Goal: Task Accomplishment & Management: Manage account settings

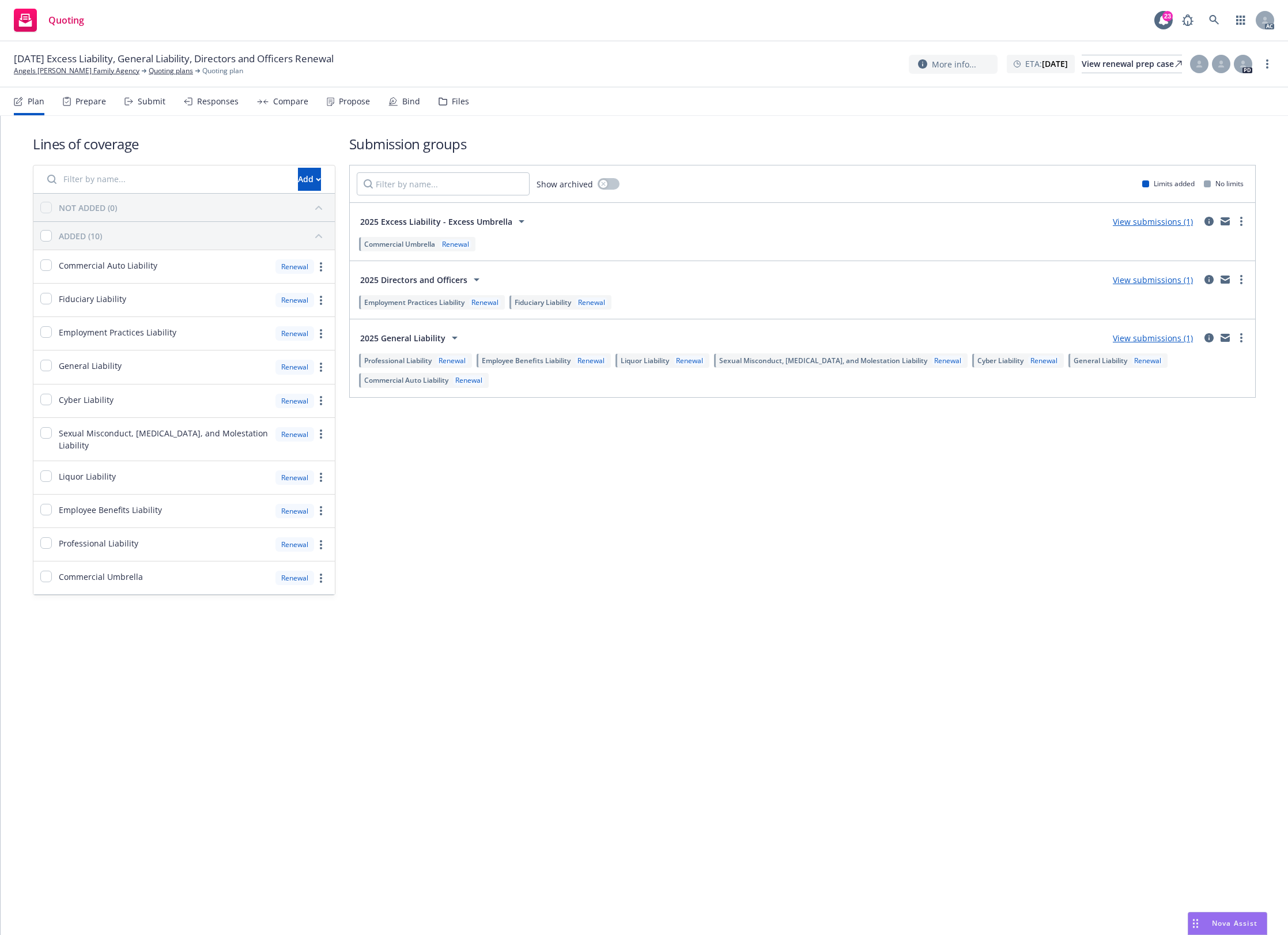
click at [456, 88] on div "Files" at bounding box center [454, 101] width 31 height 28
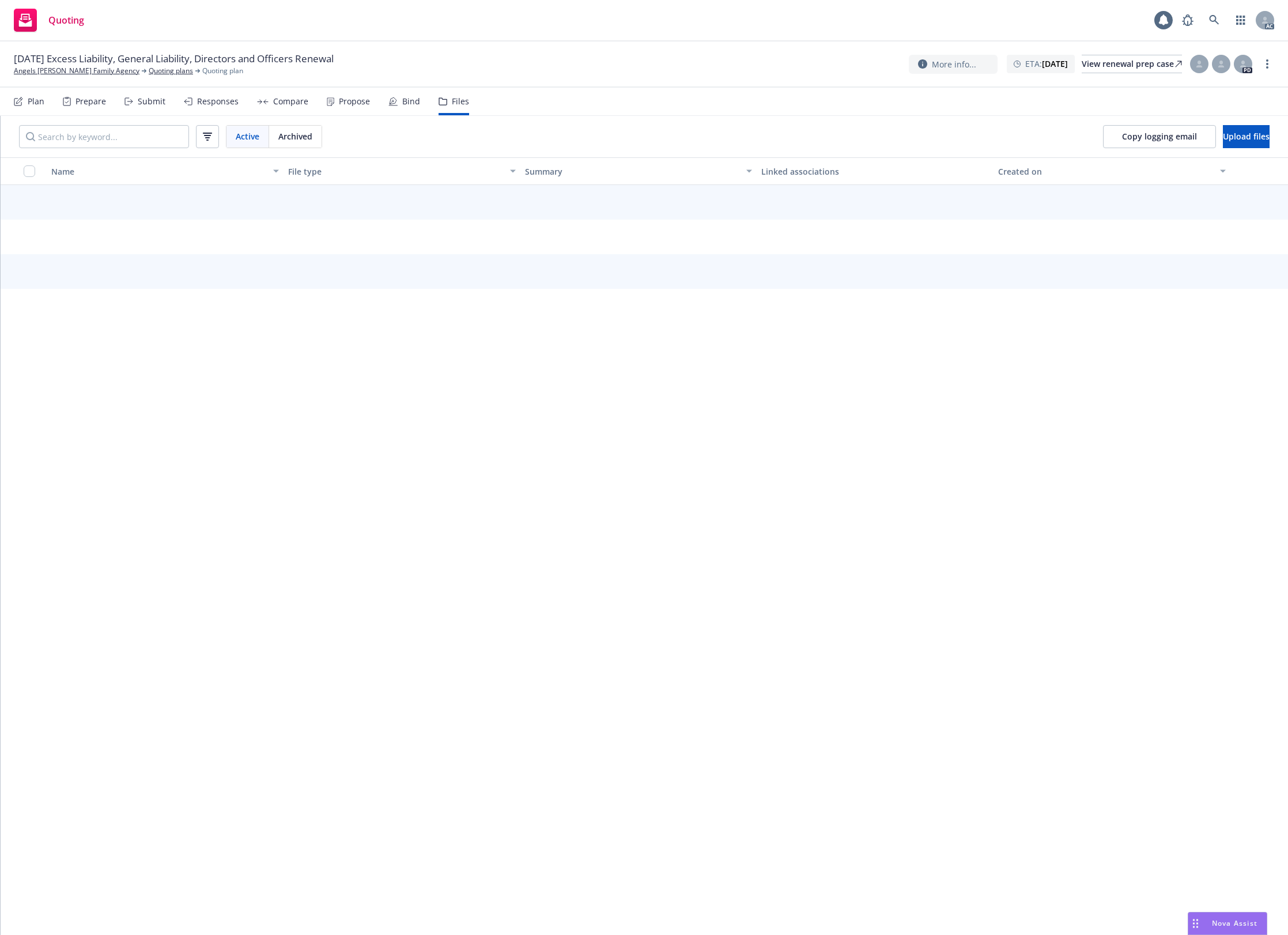
click at [452, 97] on div "Files" at bounding box center [460, 101] width 17 height 9
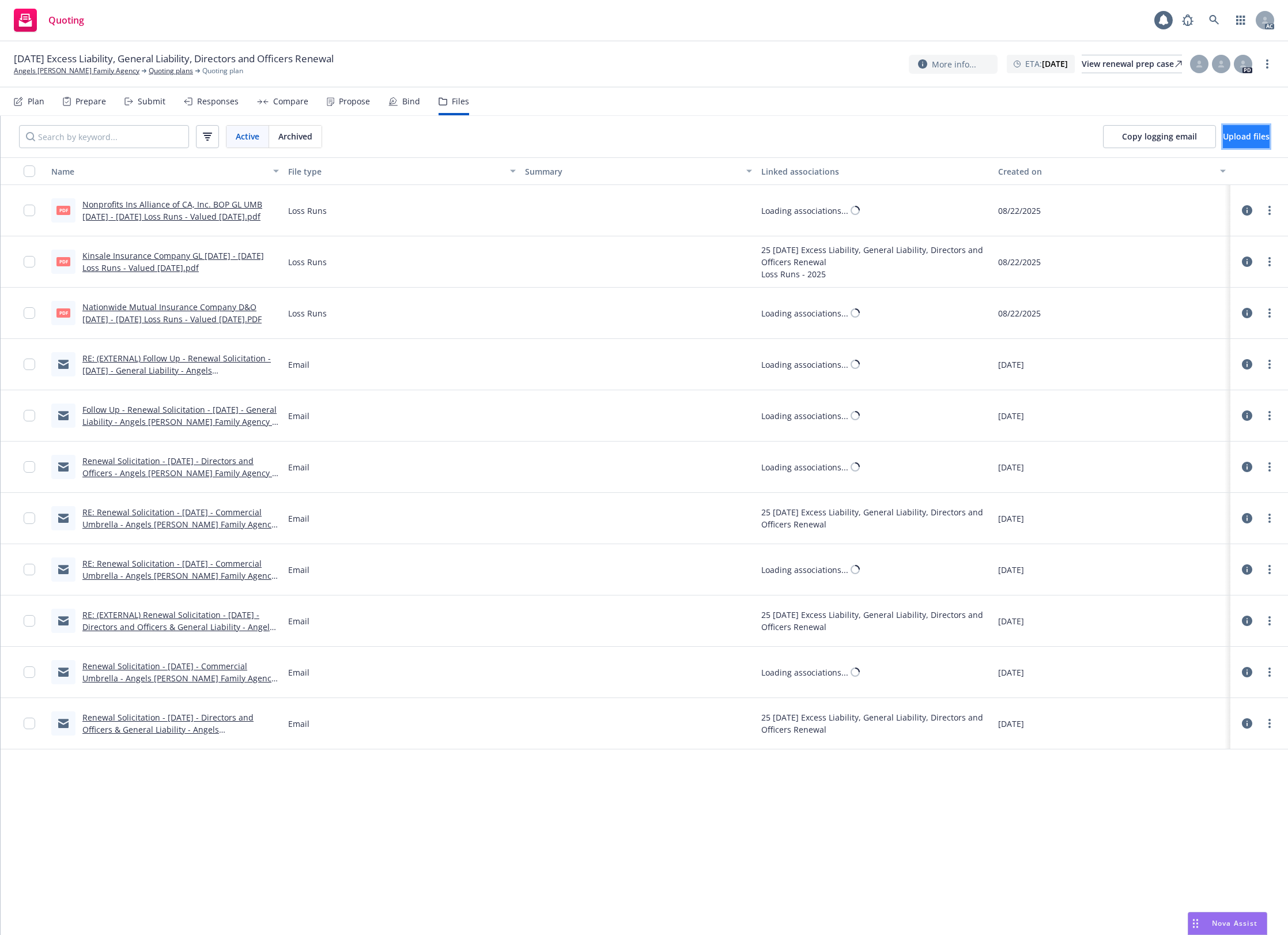
click at [1223, 132] on button "Upload files" at bounding box center [1246, 137] width 47 height 23
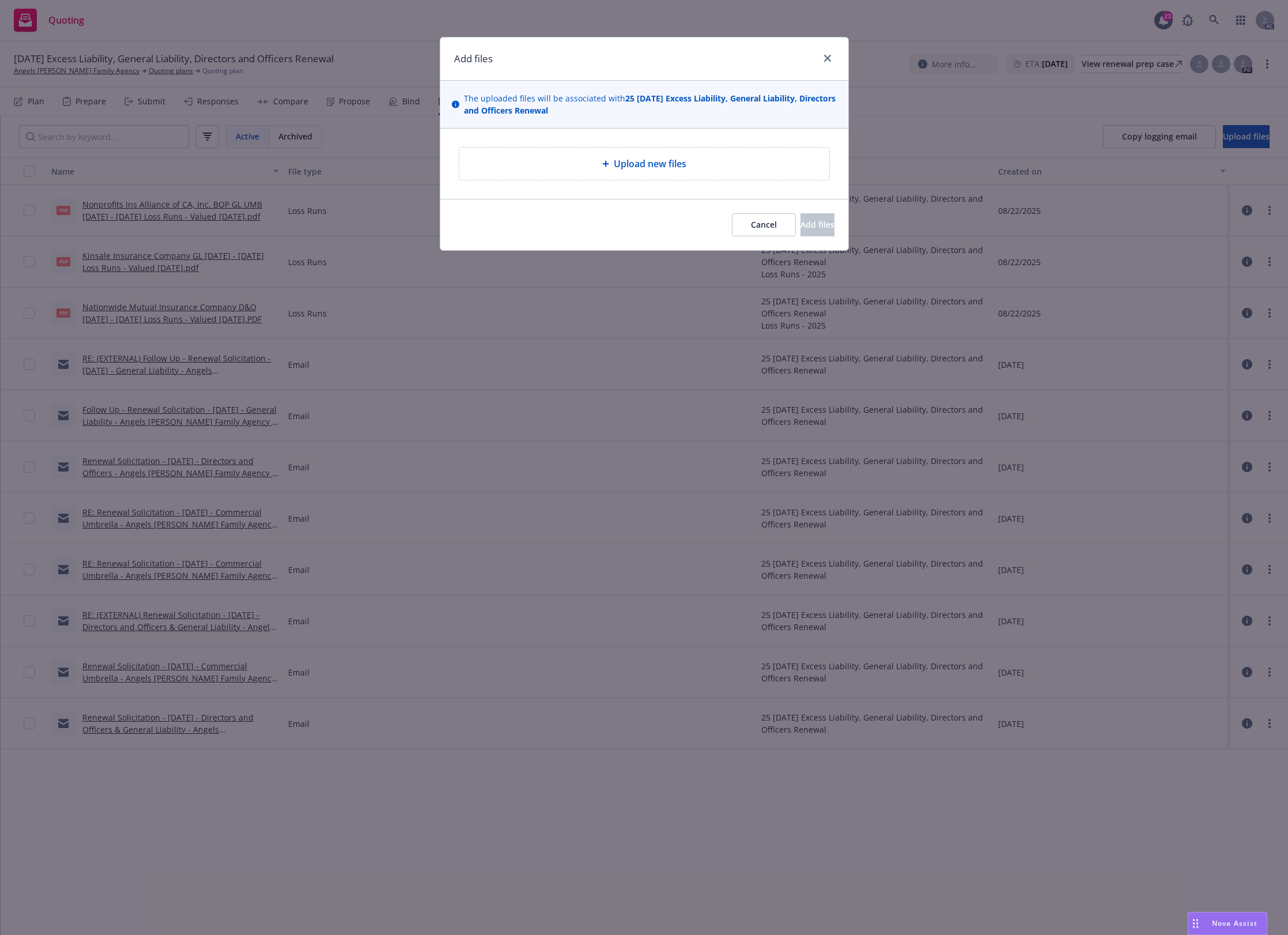
click at [585, 169] on div "Upload new files" at bounding box center [644, 164] width 352 height 14
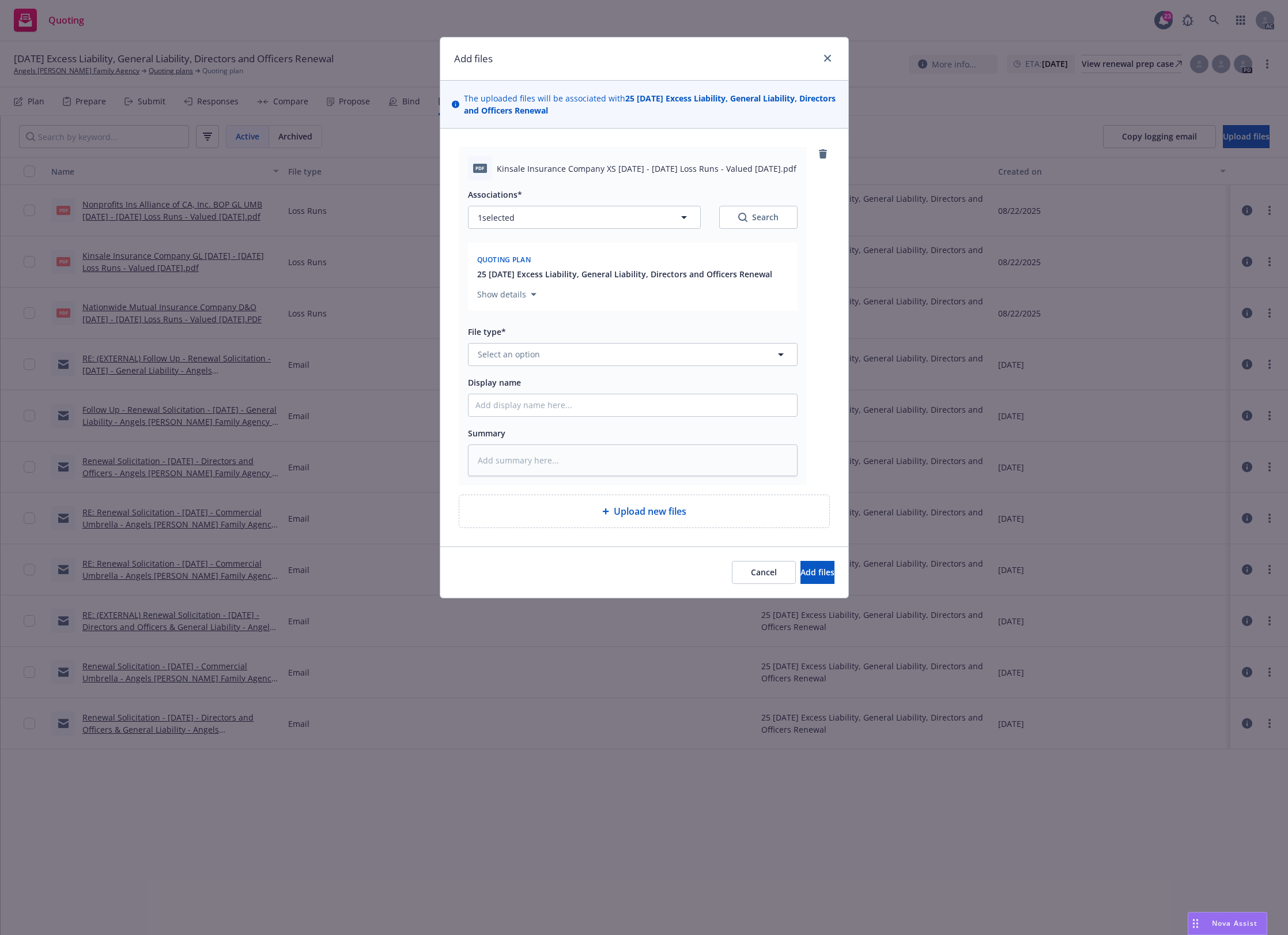
click at [646, 508] on span "Upload new files" at bounding box center [650, 511] width 72 height 14
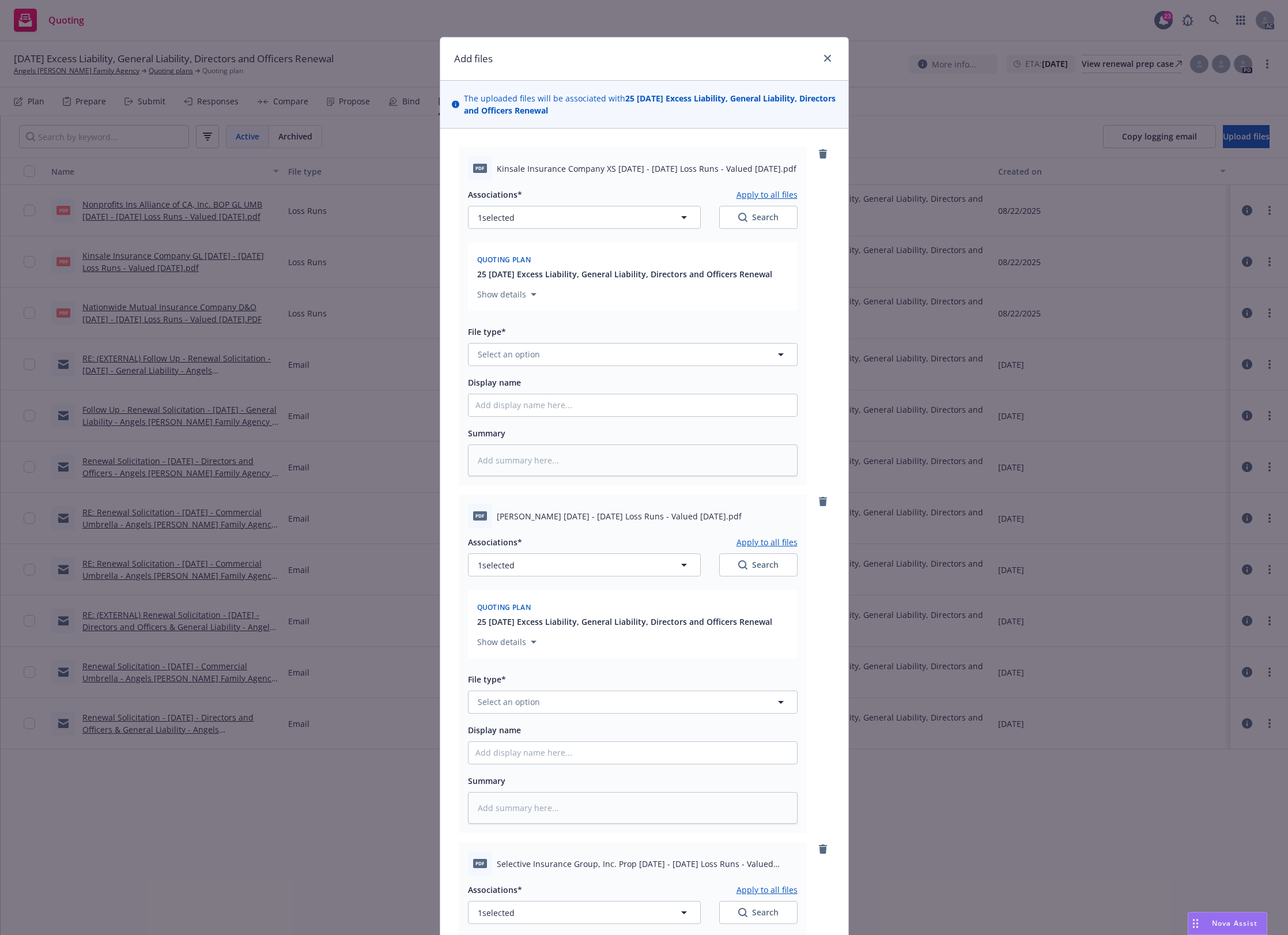
drag, startPoint x: 817, startPoint y: 151, endPoint x: 805, endPoint y: 156, distance: 13.0
click at [819, 151] on icon "remove" at bounding box center [823, 154] width 8 height 9
type textarea "x"
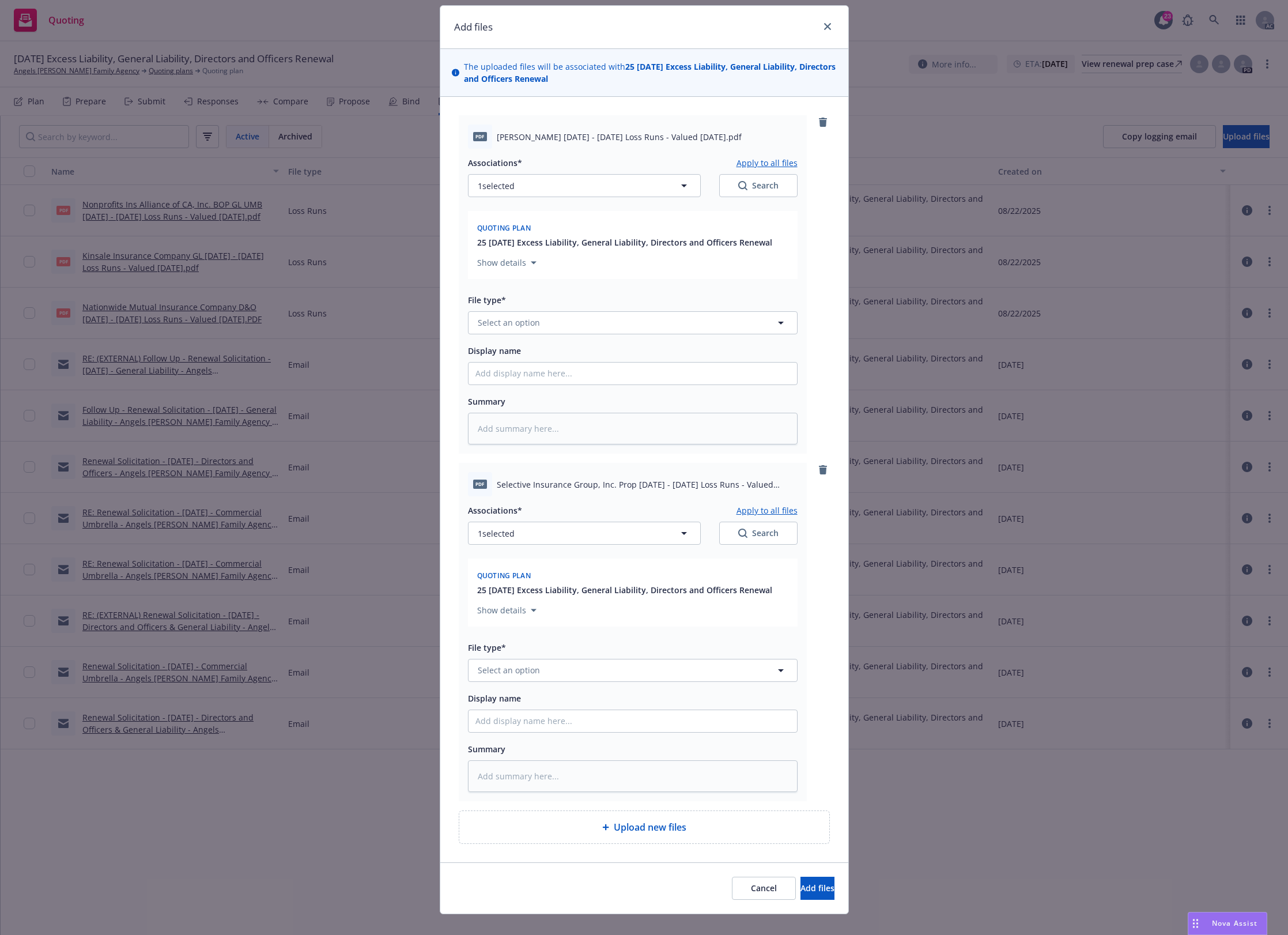
scroll to position [49, 0]
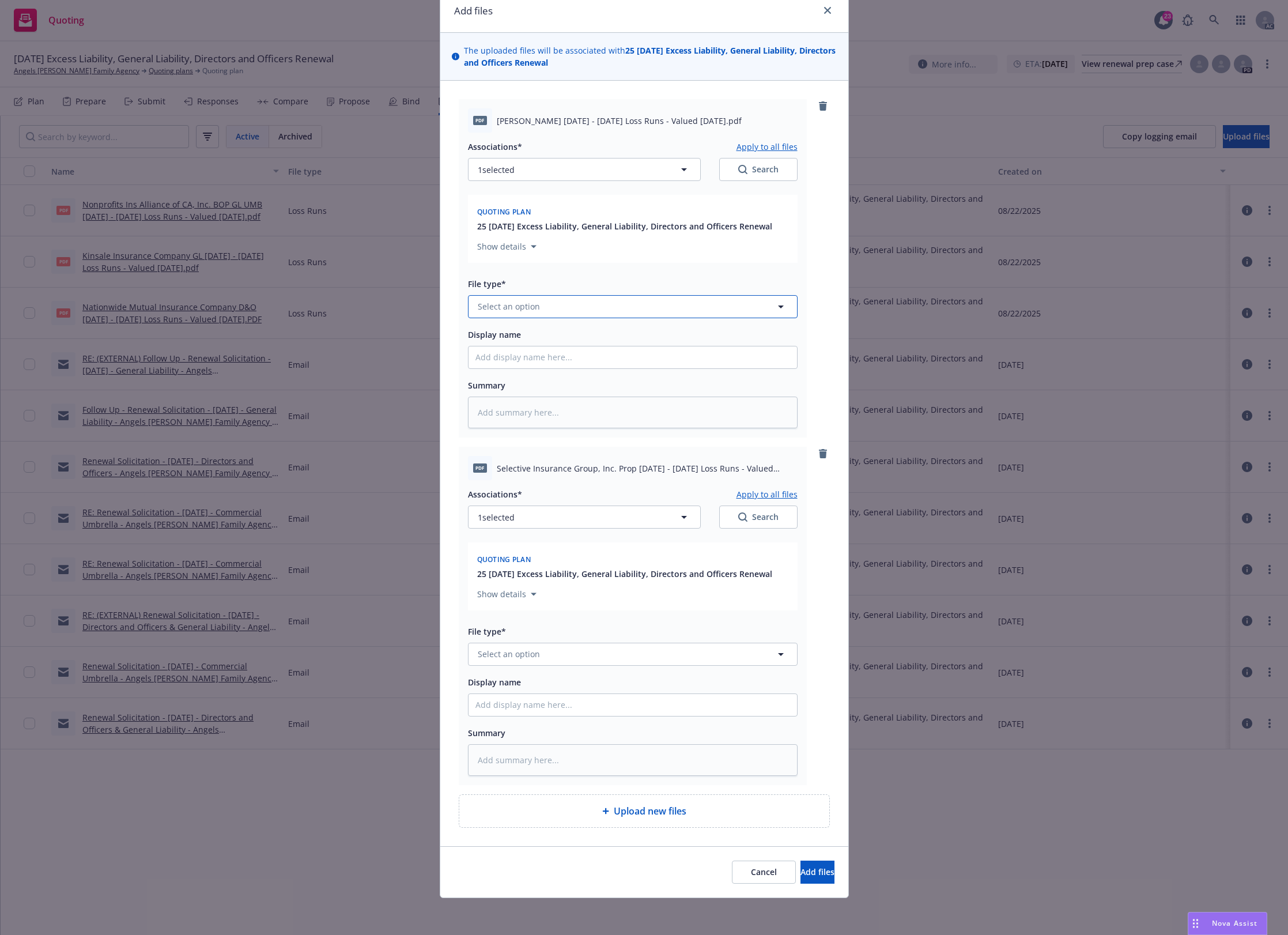
click at [525, 303] on span "Select an option" at bounding box center [509, 307] width 63 height 12
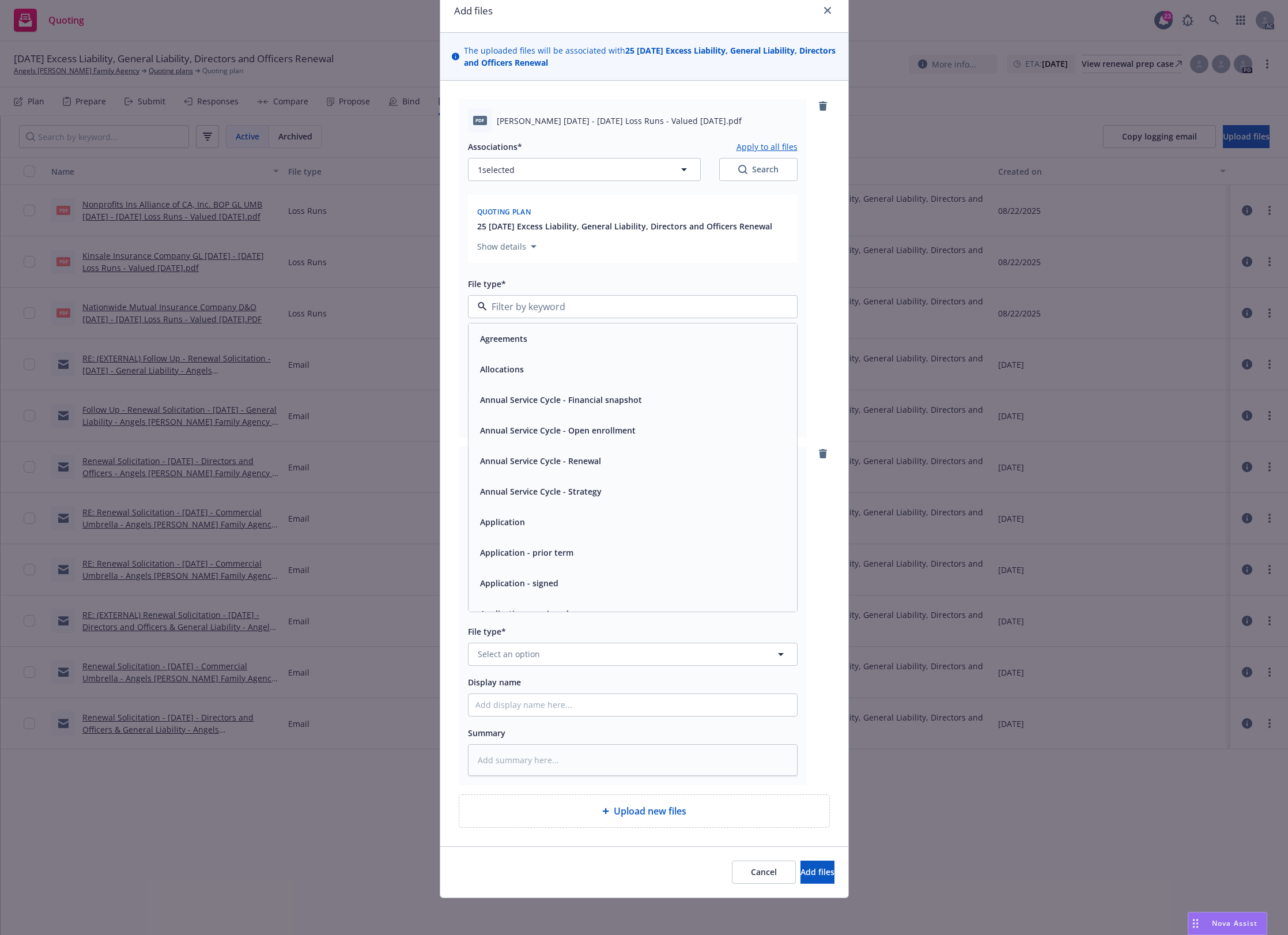
type input "`"
type textarea "x"
paste input "Loss Runs"
type input "Loss Runs"
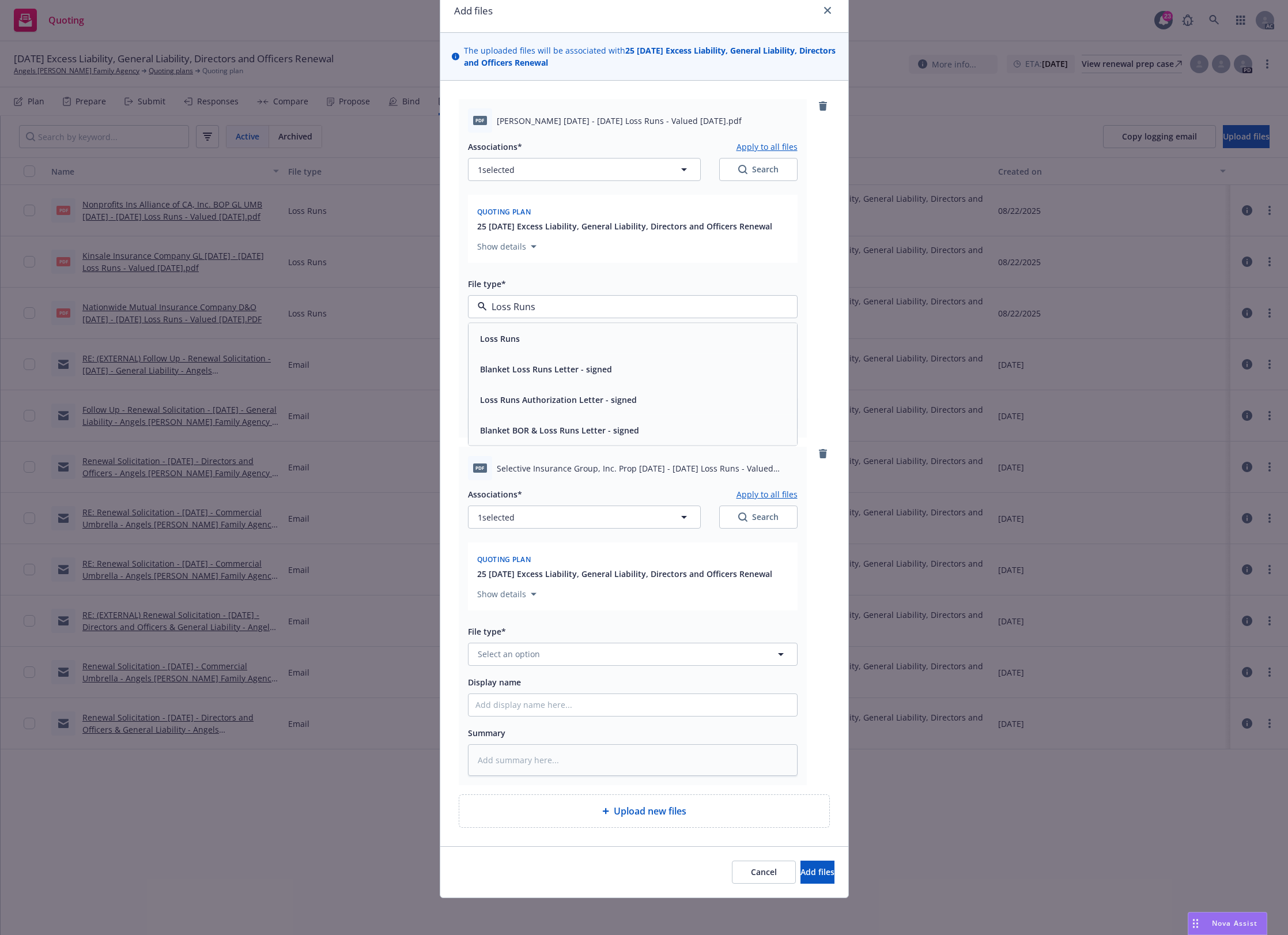
click at [527, 311] on input "Loss Runs" at bounding box center [630, 307] width 287 height 14
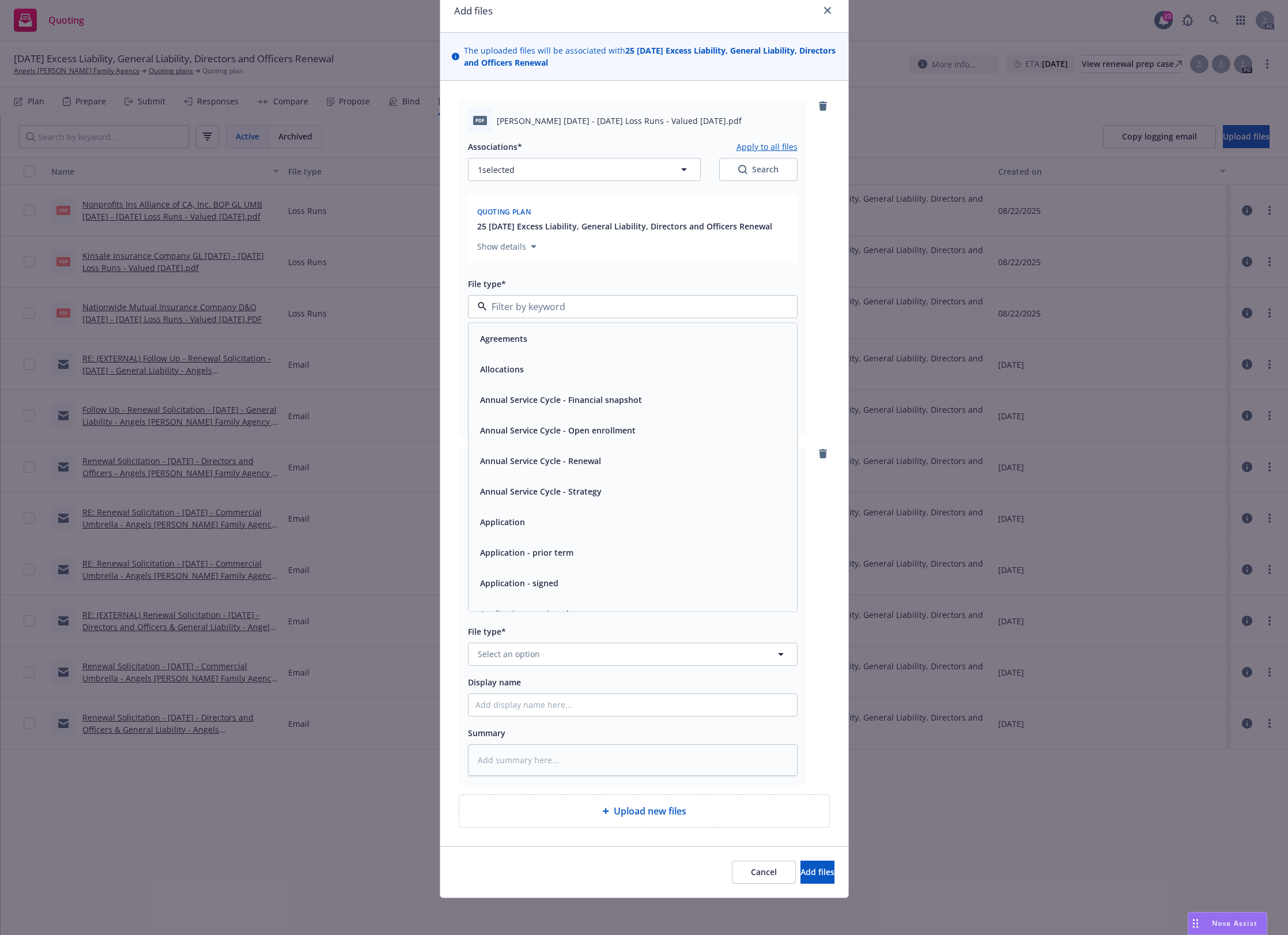
click at [528, 344] on div "Agreements" at bounding box center [633, 338] width 314 height 17
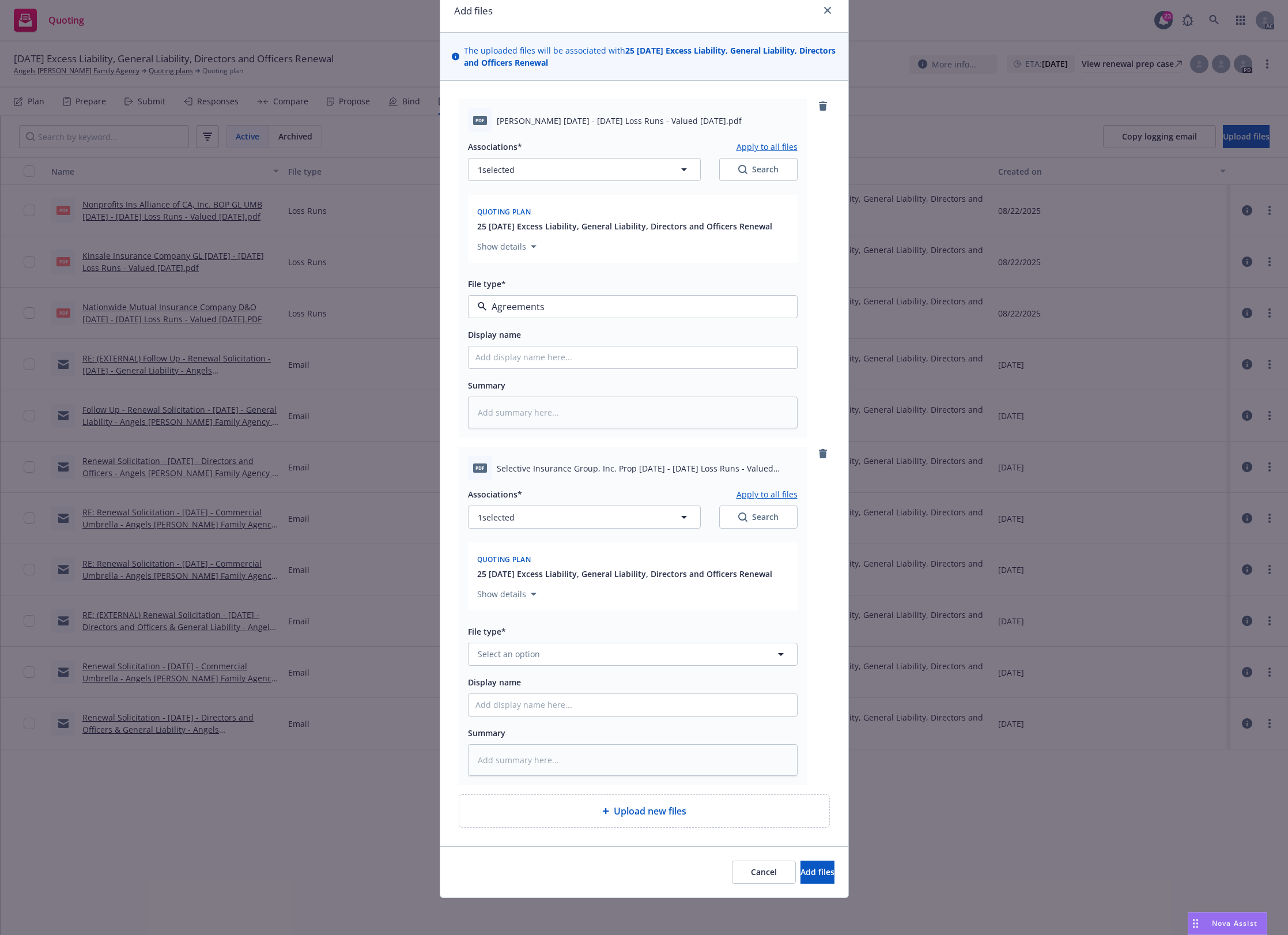
type textarea "x"
click at [539, 306] on span "Agreements" at bounding box center [611, 307] width 267 height 12
paste input "Loss Runs"
type input "Loss Runs"
click at [511, 342] on span "Loss Runs" at bounding box center [500, 338] width 40 height 12
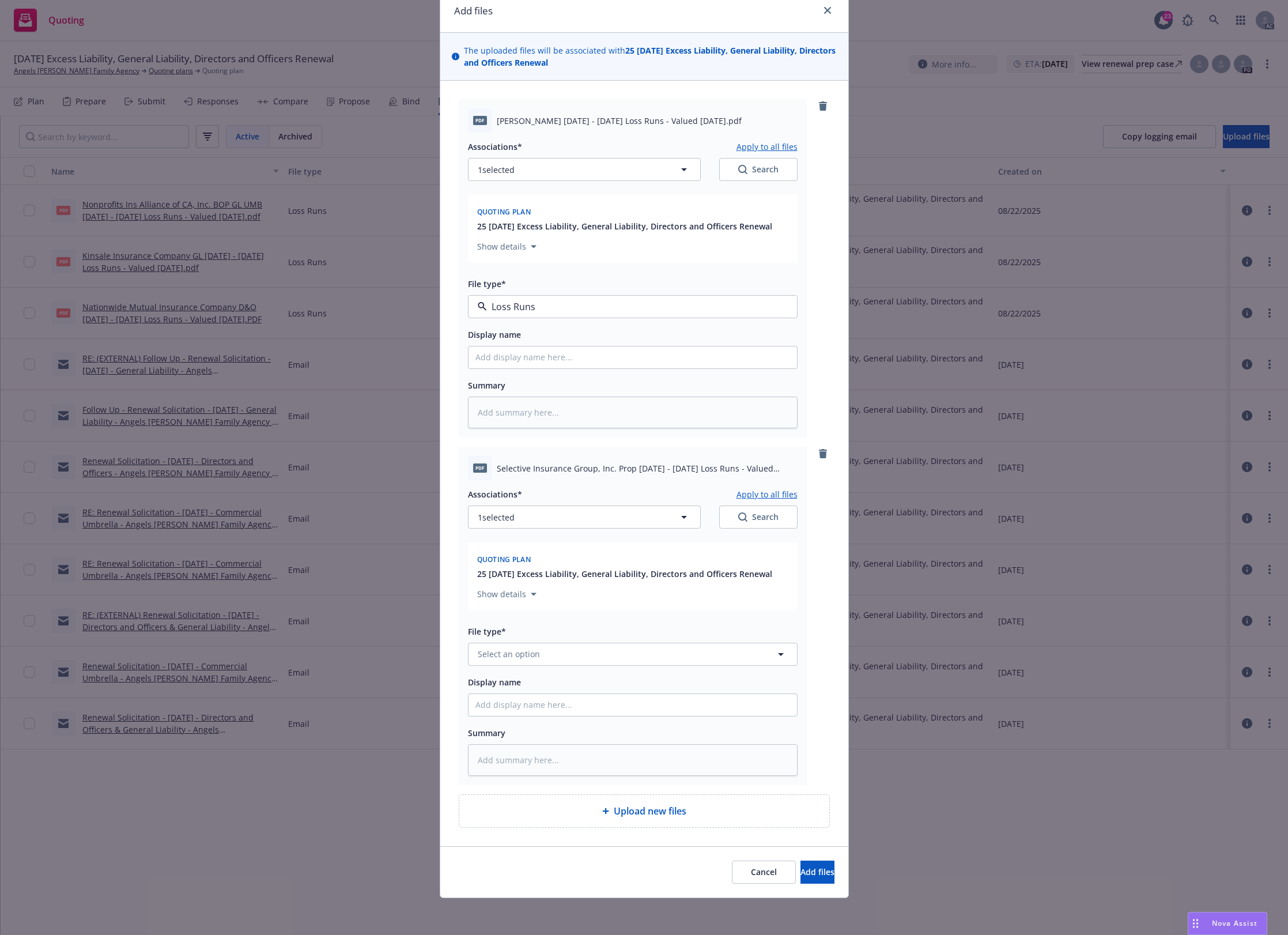
type textarea "x"
click at [531, 653] on span "Select an option" at bounding box center [509, 654] width 63 height 12
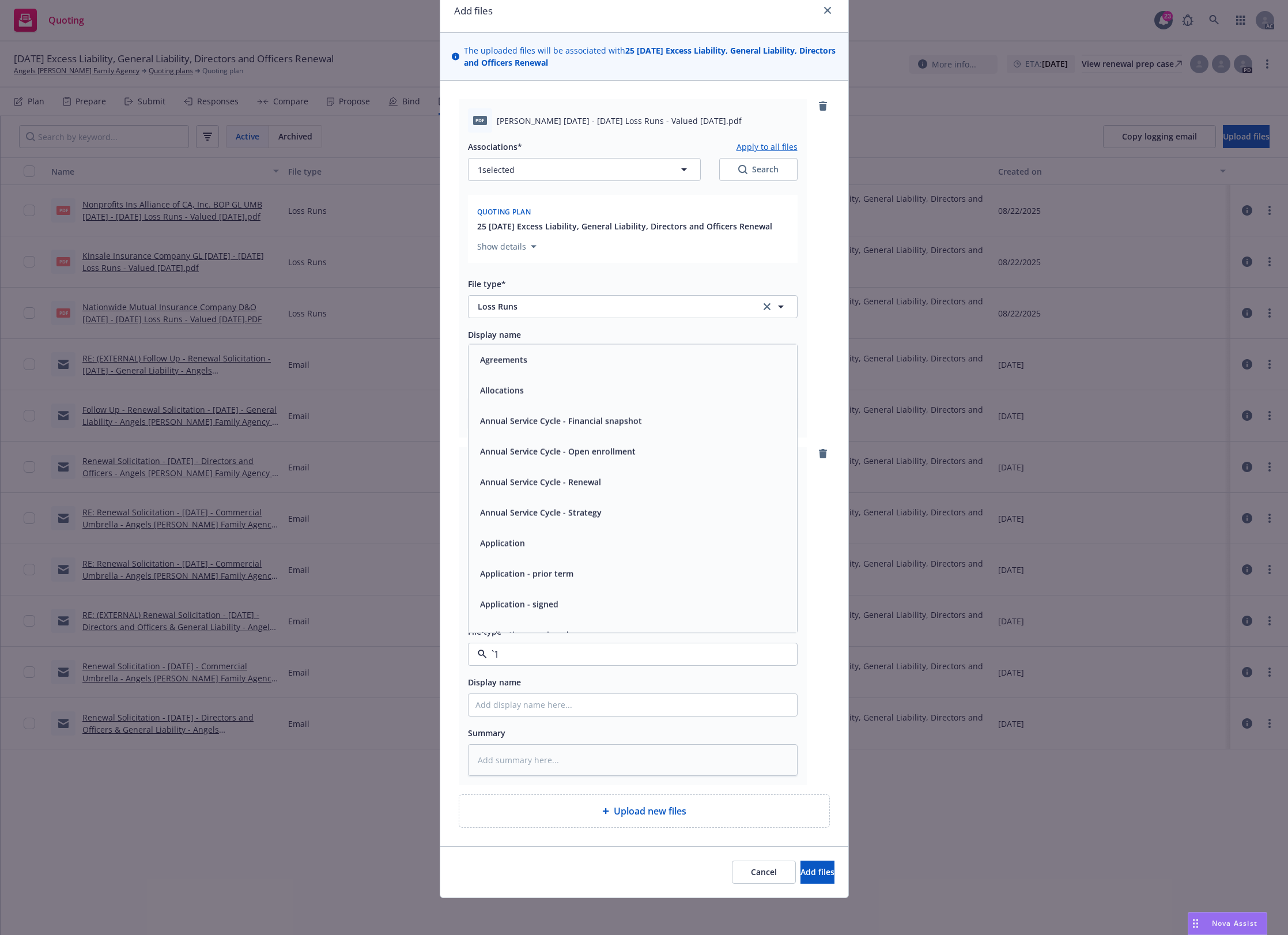
paste input "Loss Runs"
type input "Loss Runs"
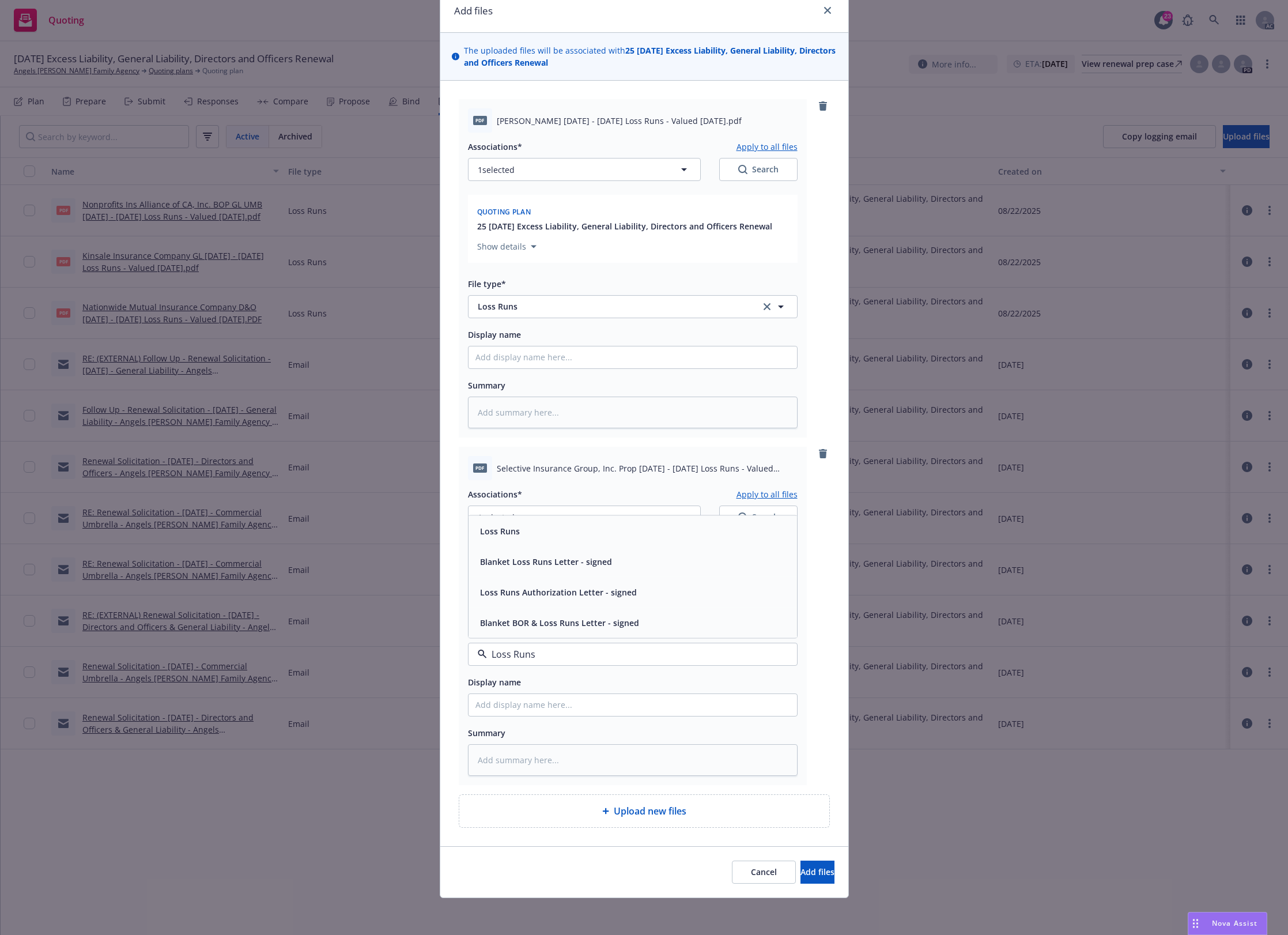
drag, startPoint x: 506, startPoint y: 535, endPoint x: 512, endPoint y: 512, distance: 23.8
click at [506, 535] on span "Loss Runs" at bounding box center [500, 531] width 40 height 12
click at [513, 510] on button "1 selected" at bounding box center [584, 517] width 233 height 23
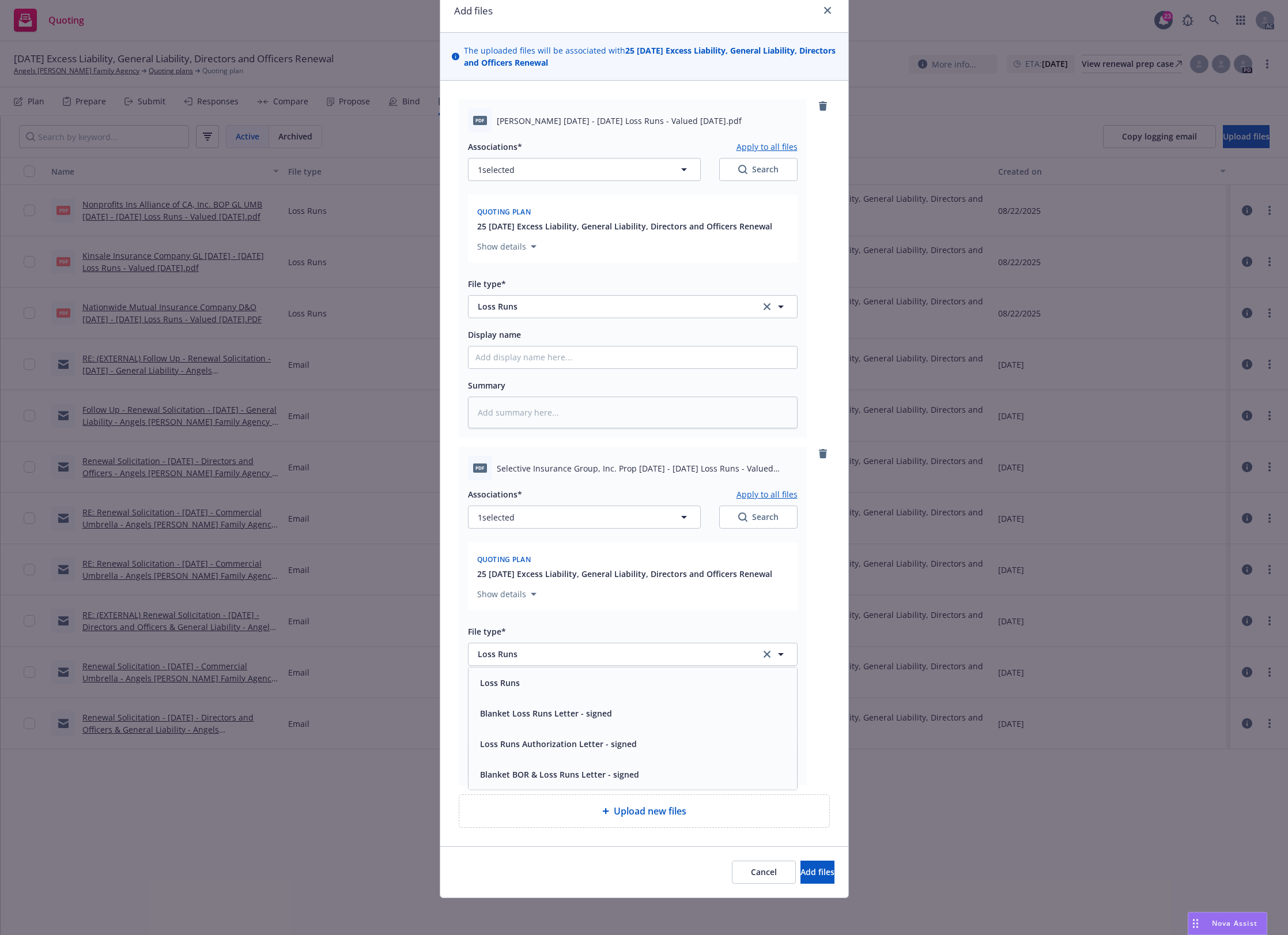
type textarea "x"
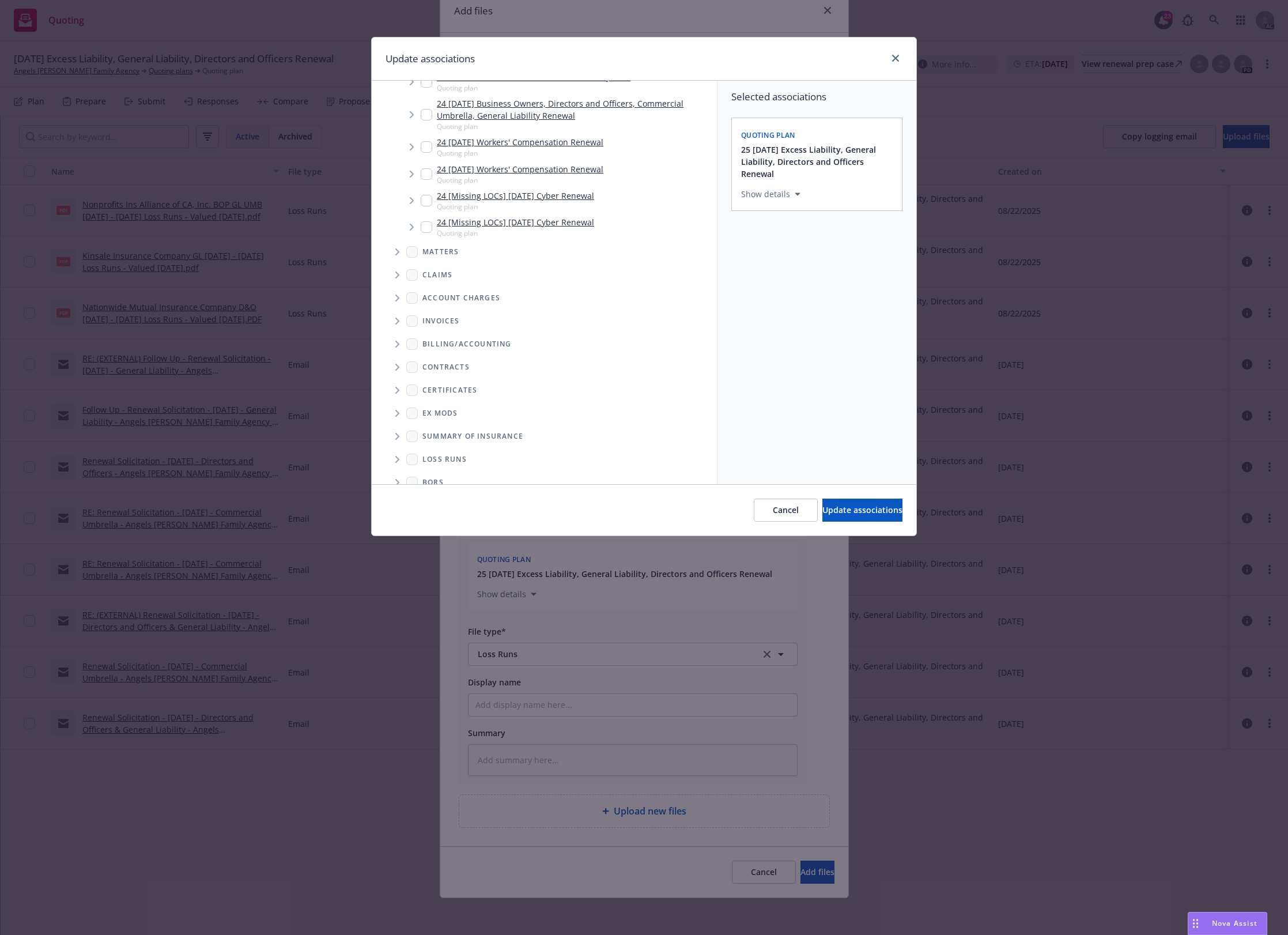
scroll to position [295, 0]
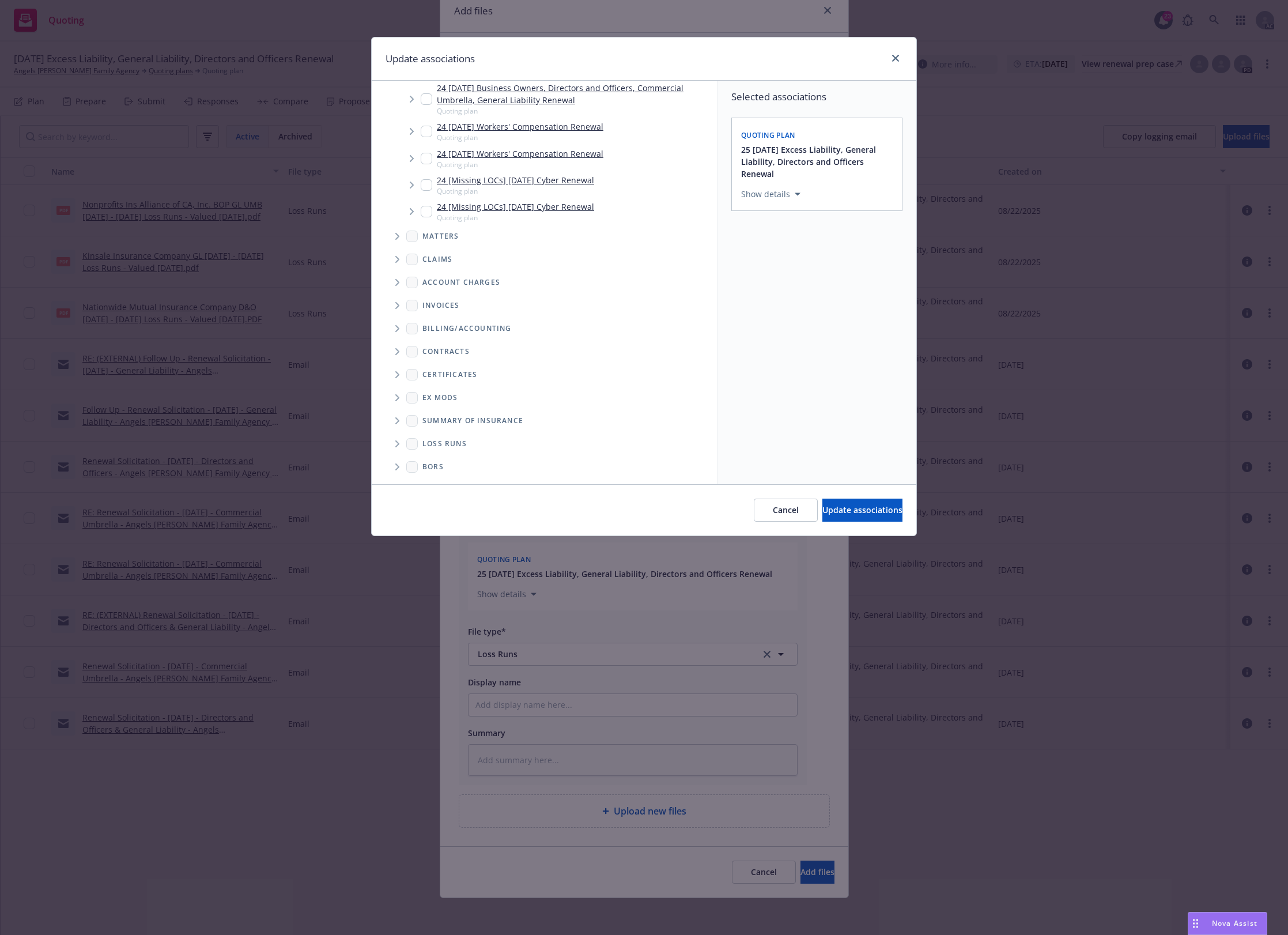
click at [398, 440] on icon "Folder Tree Example" at bounding box center [398, 443] width 5 height 7
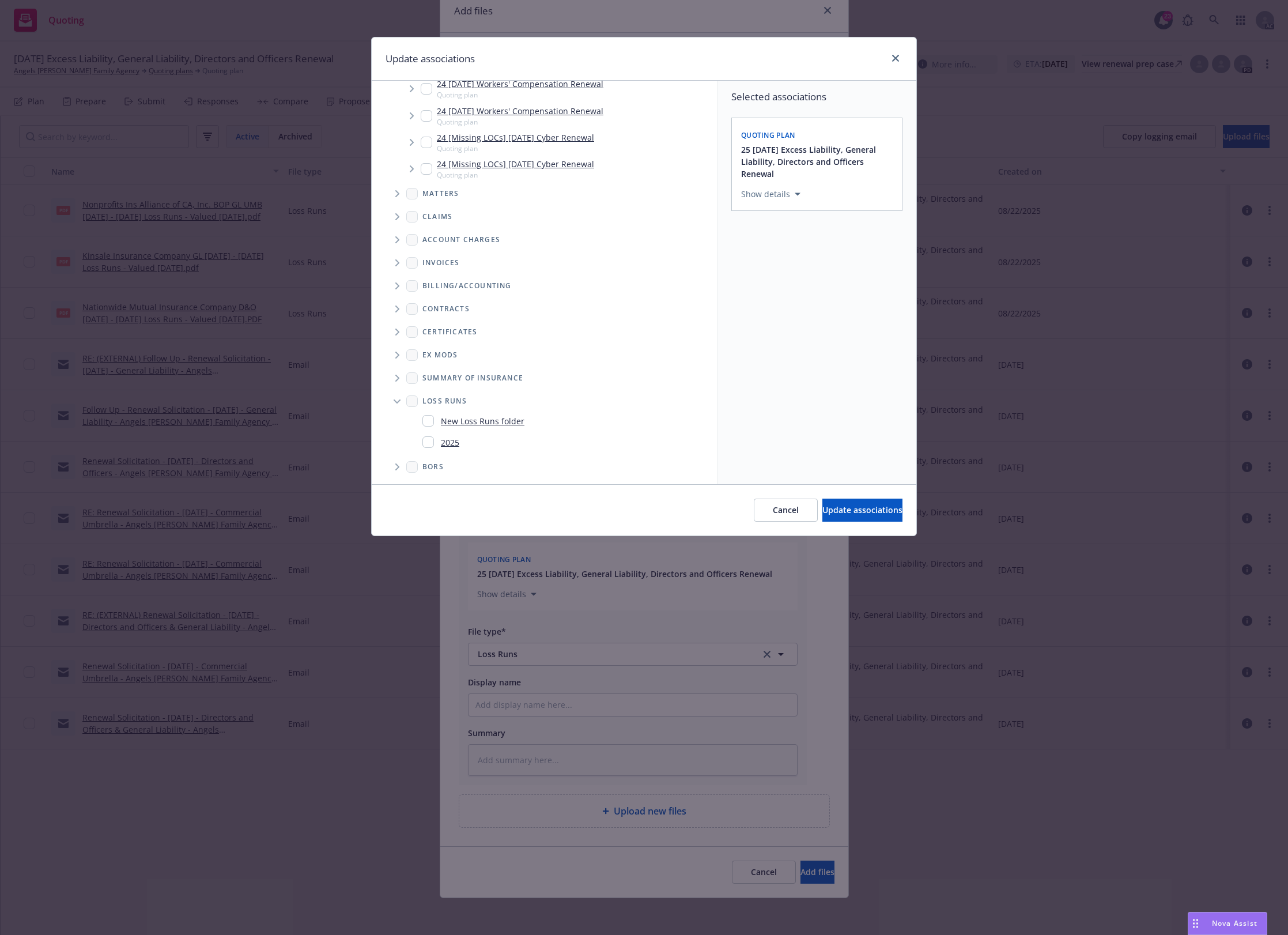
drag, startPoint x: 443, startPoint y: 445, endPoint x: 514, endPoint y: 433, distance: 72.0
click at [443, 445] on link "2025" at bounding box center [450, 443] width 18 height 12
checkbox input "true"
click at [859, 499] on button "Update associations" at bounding box center [863, 510] width 80 height 23
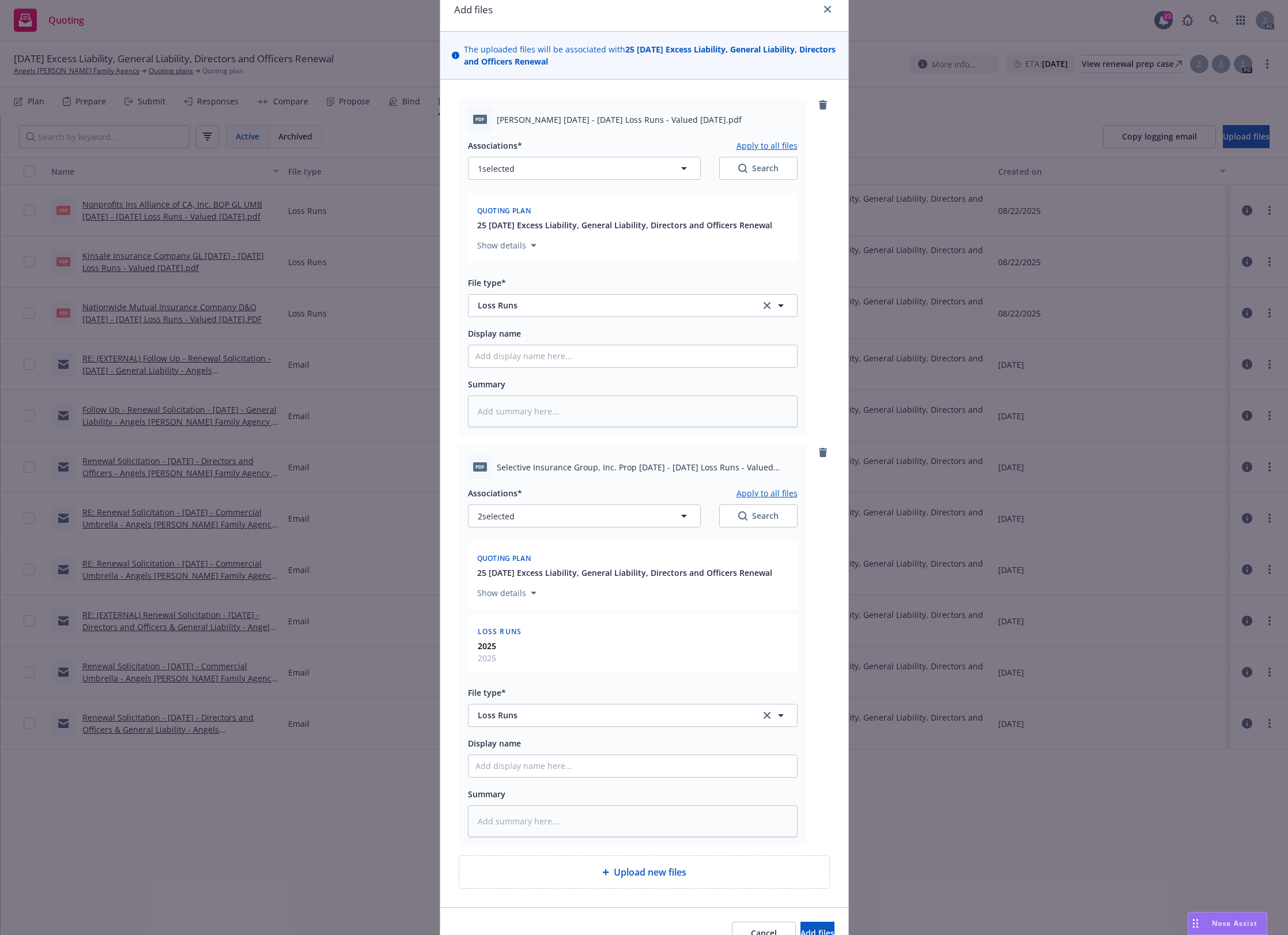
click at [762, 488] on button "Apply to all files" at bounding box center [768, 493] width 61 height 14
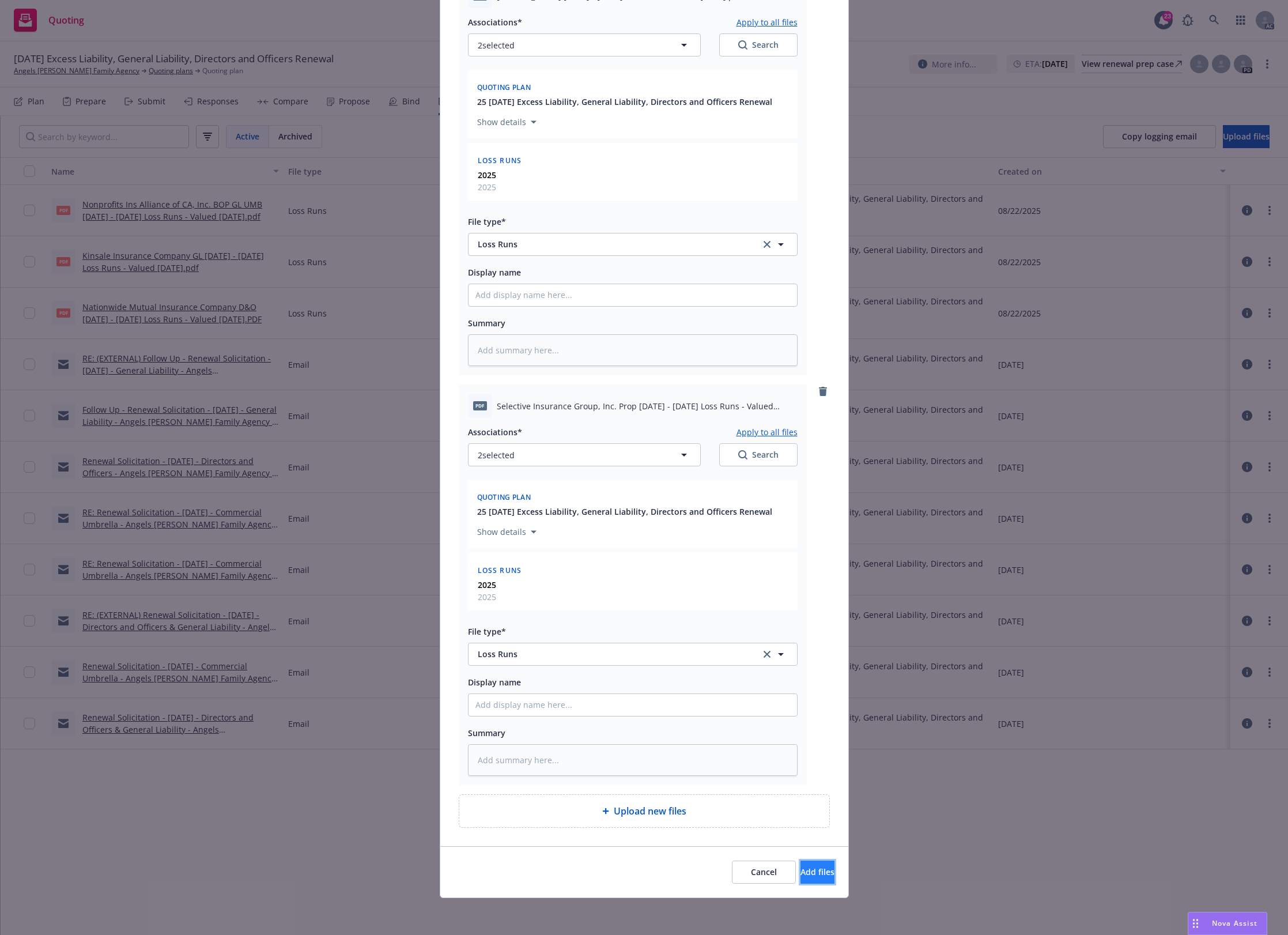
click at [801, 864] on button "Add files" at bounding box center [817, 872] width 34 height 23
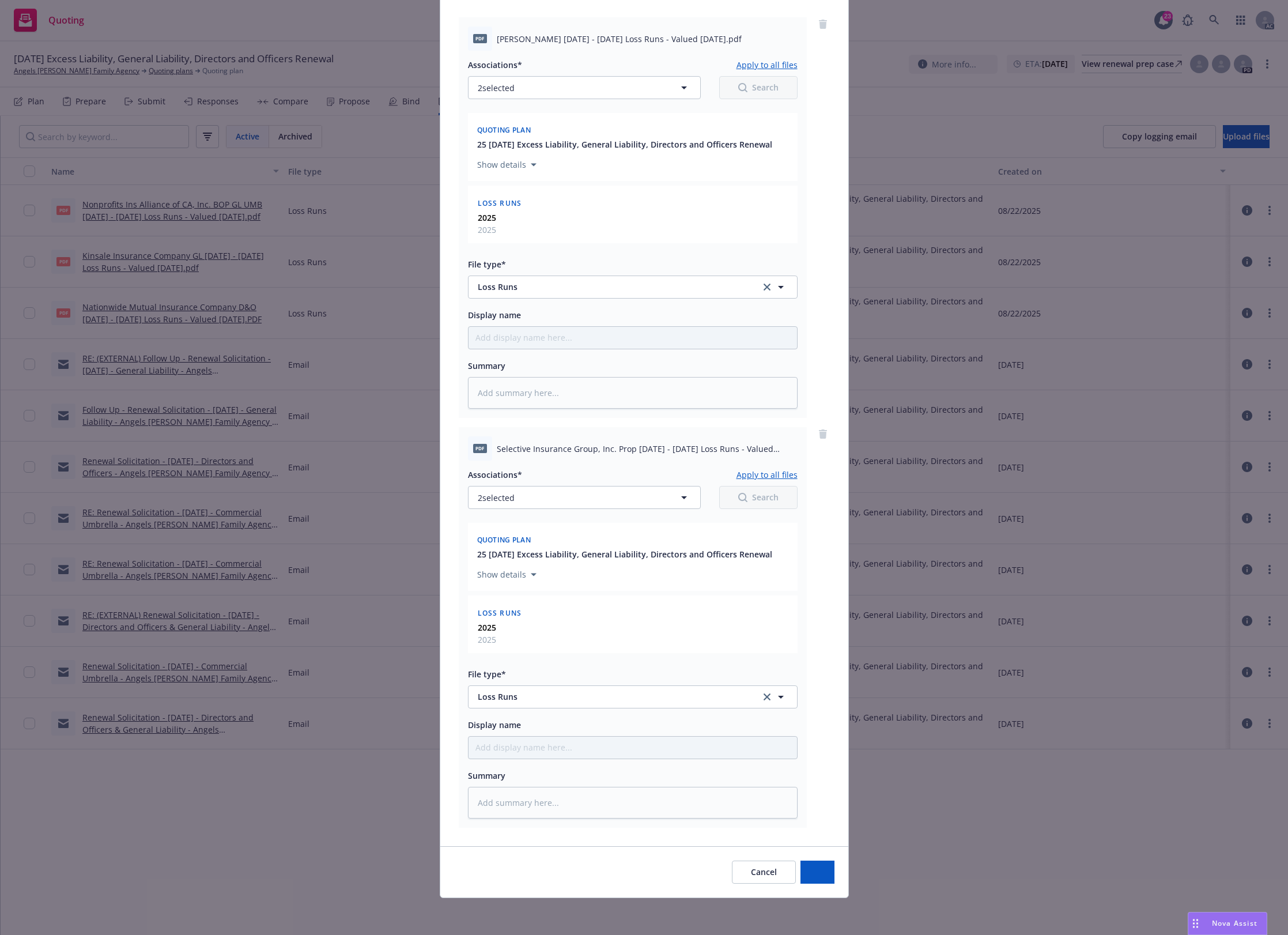
scroll to position [131, 0]
type textarea "x"
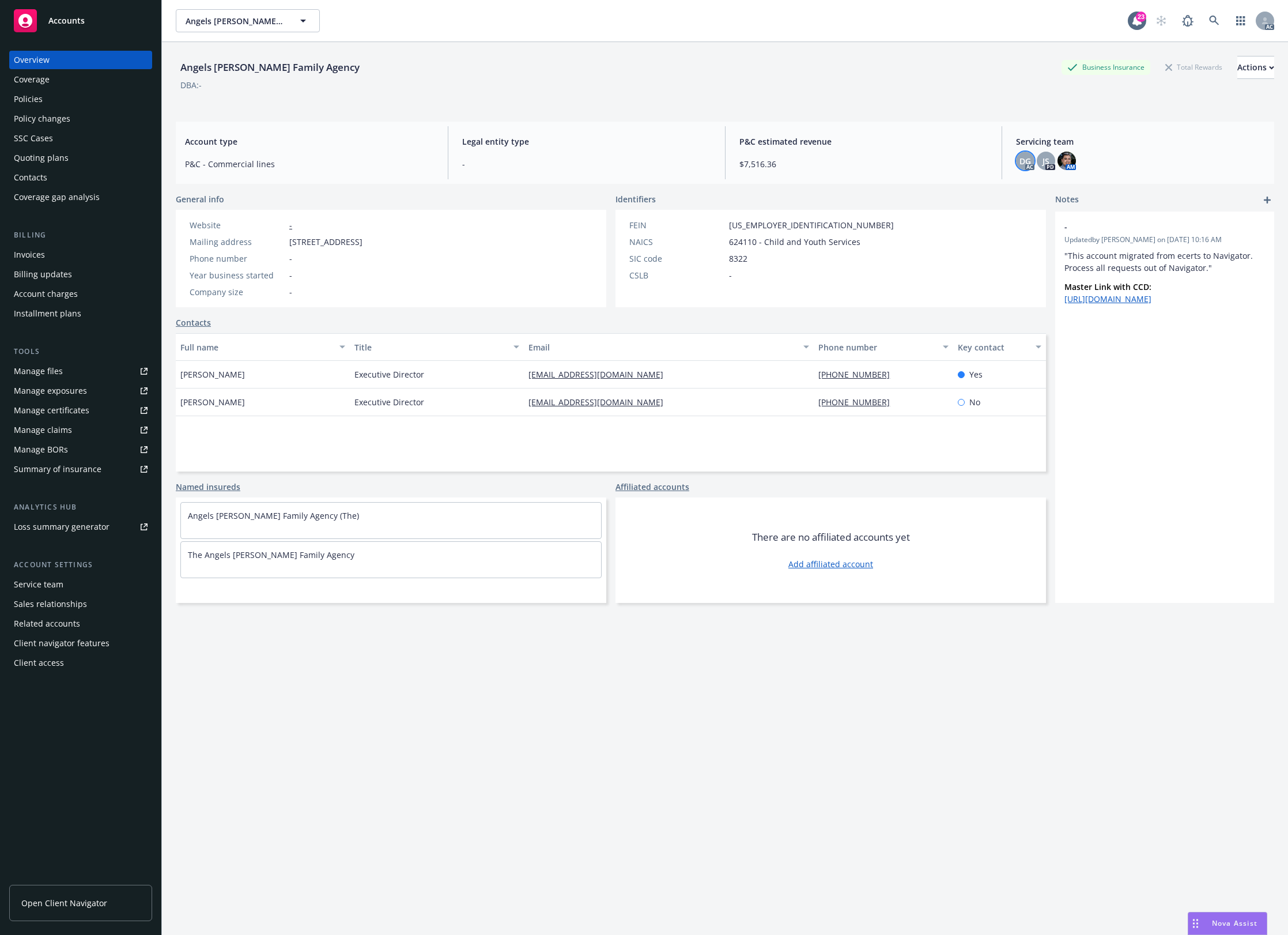
click at [1022, 162] on span "DG" at bounding box center [1025, 161] width 12 height 12
click at [1043, 158] on span "JS" at bounding box center [1046, 161] width 7 height 12
